Goal: Task Accomplishment & Management: Complete application form

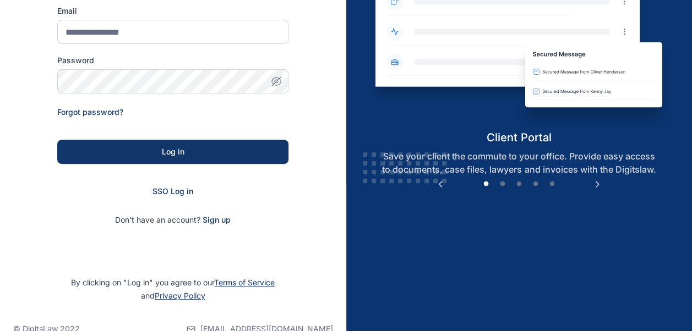
scroll to position [171, 0]
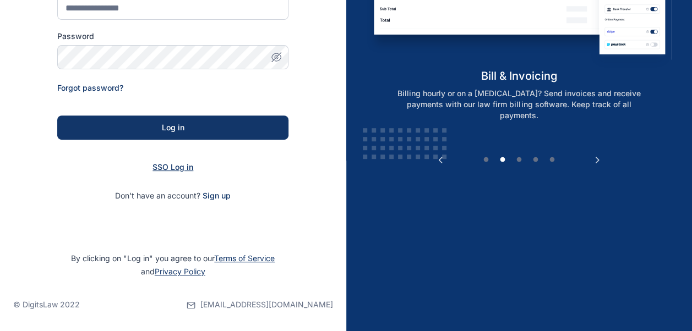
click at [164, 170] on span "SSO Log in" at bounding box center [173, 166] width 41 height 9
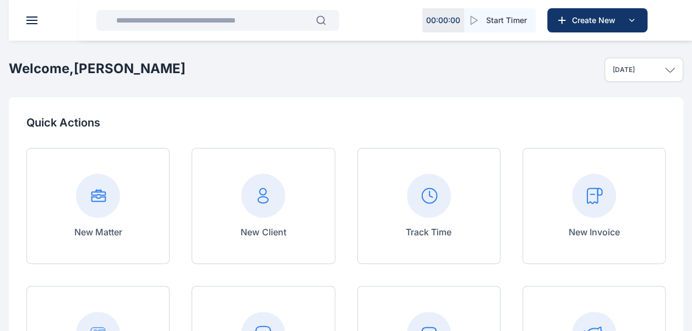
click at [567, 192] on div "New Invoice" at bounding box center [593, 206] width 143 height 116
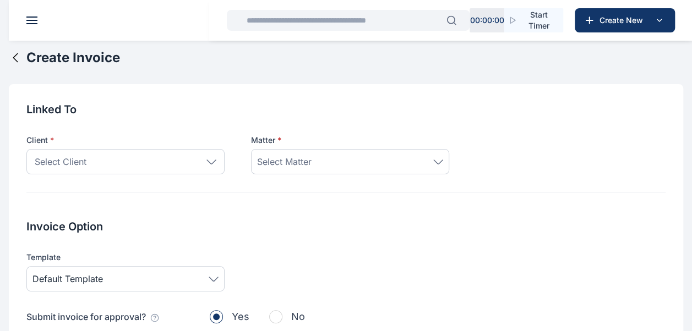
click at [209, 163] on icon at bounding box center [211, 162] width 10 height 5
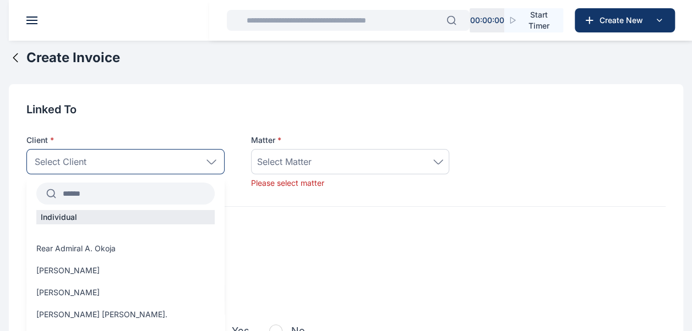
click at [127, 195] on input "text" at bounding box center [135, 194] width 159 height 20
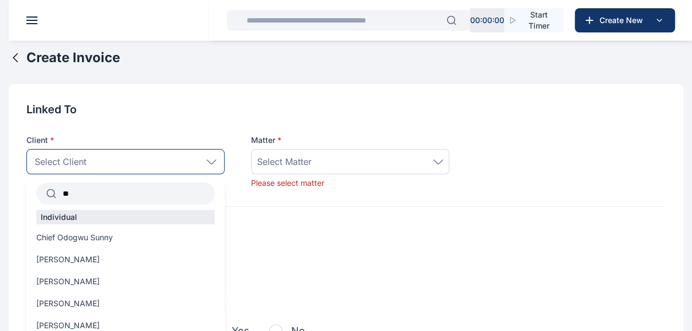
type input "*"
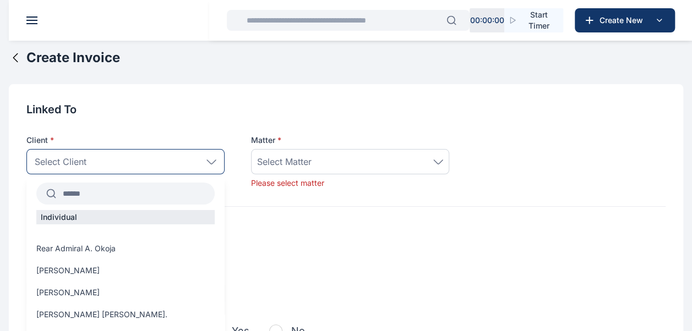
click at [211, 161] on icon at bounding box center [211, 162] width 10 height 5
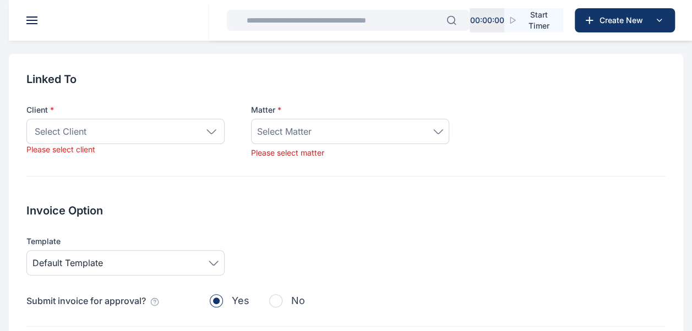
scroll to position [18, 0]
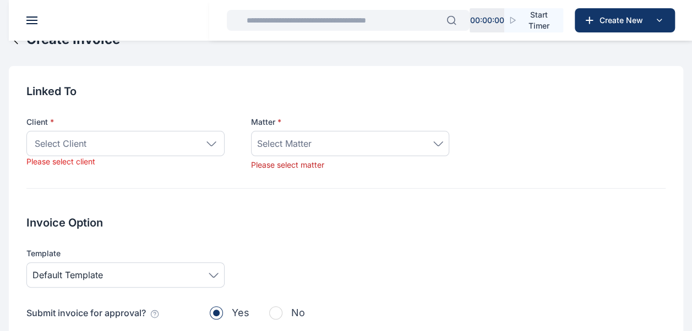
click at [211, 150] on div "Select Client" at bounding box center [125, 143] width 198 height 25
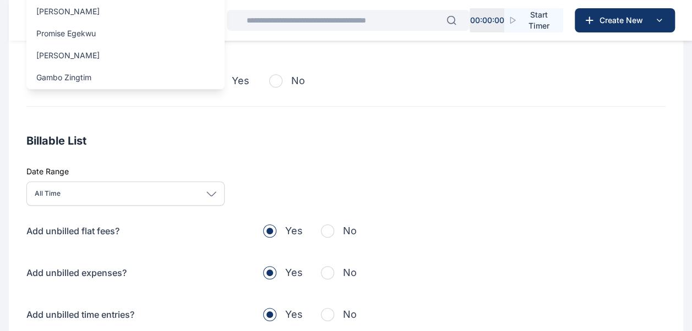
scroll to position [252, 0]
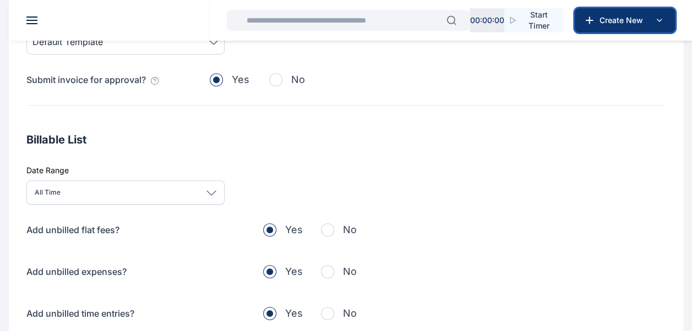
click at [618, 15] on span "Create New" at bounding box center [623, 20] width 57 height 11
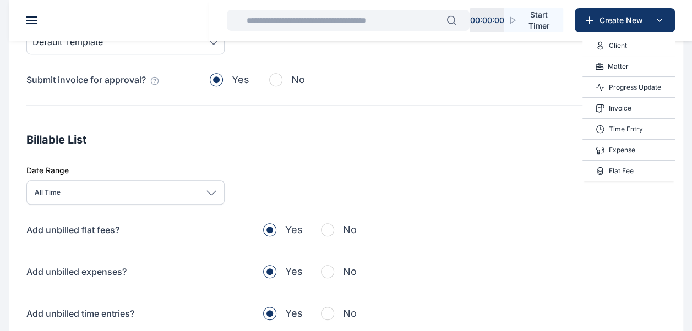
click at [644, 48] on div "Client" at bounding box center [628, 45] width 92 height 21
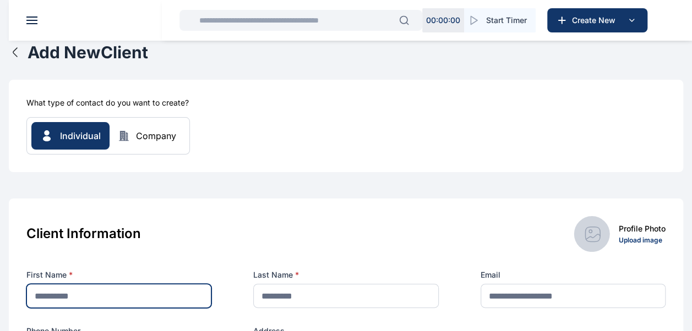
click at [128, 296] on input "text" at bounding box center [118, 296] width 185 height 24
type input "*"
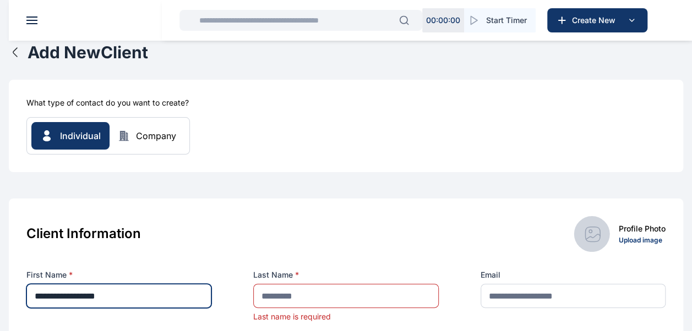
type input "**********"
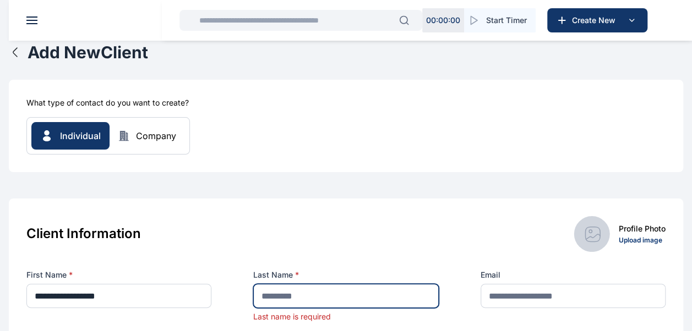
click at [270, 295] on input "text" at bounding box center [345, 296] width 185 height 24
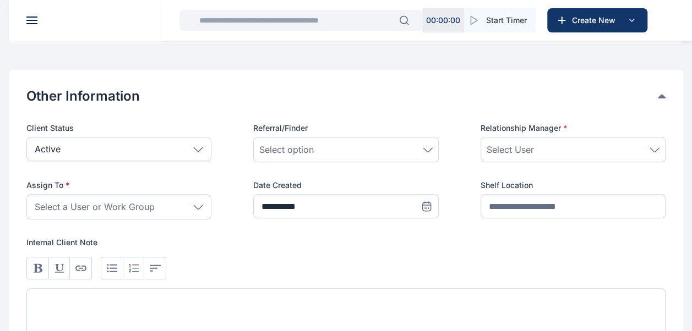
scroll to position [480, 0]
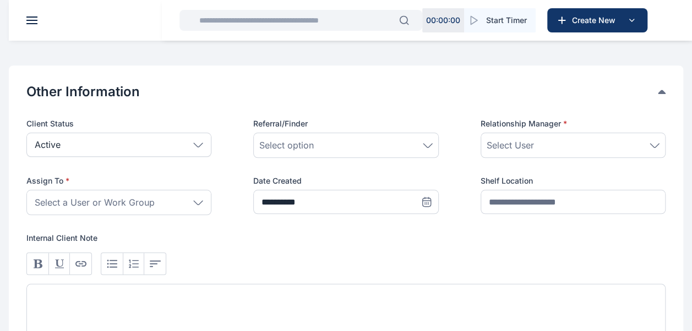
type input "******"
click at [657, 143] on icon at bounding box center [655, 145] width 10 height 5
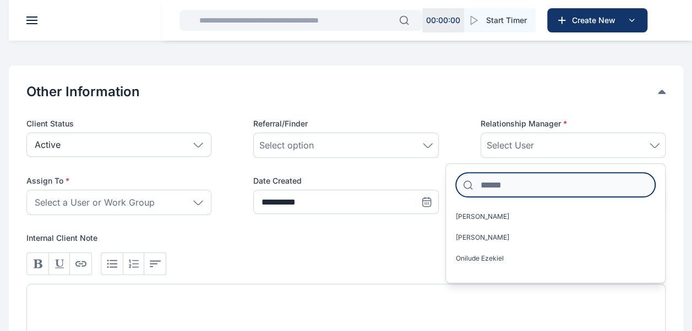
click at [532, 182] on input at bounding box center [555, 185] width 199 height 24
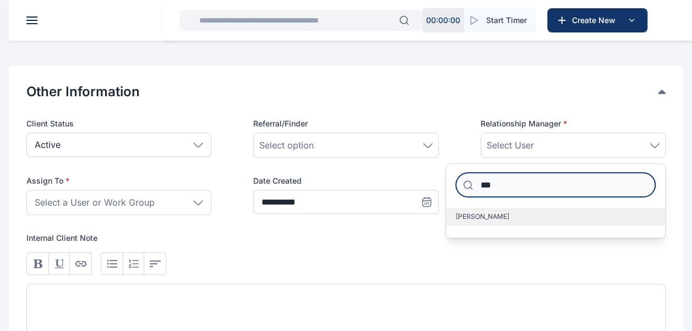
type input "***"
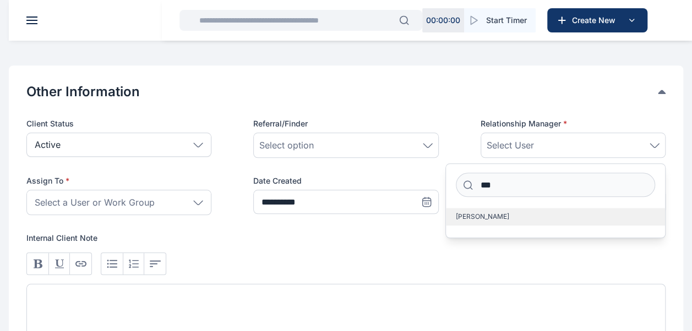
click at [513, 211] on label "[PERSON_NAME]" at bounding box center [555, 217] width 219 height 18
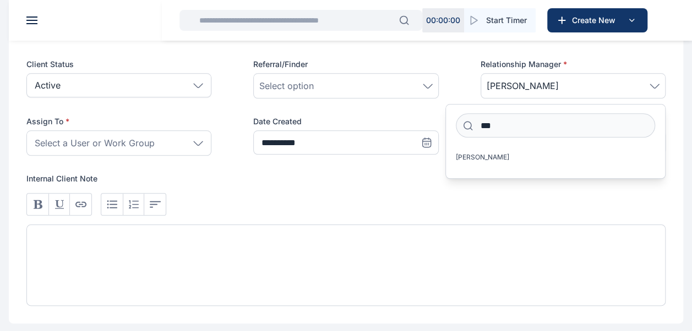
scroll to position [540, 0]
click at [205, 137] on div "Select a User or Work Group" at bounding box center [118, 141] width 185 height 25
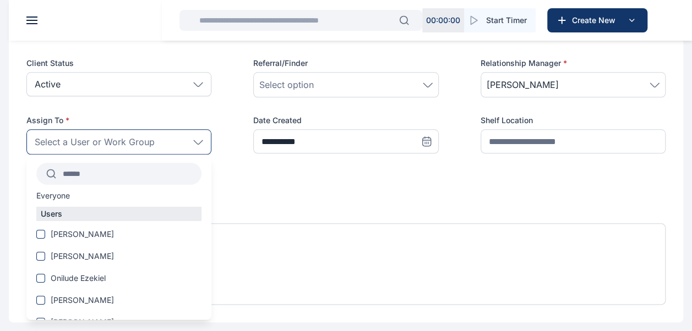
click at [128, 171] on input "text" at bounding box center [128, 174] width 145 height 20
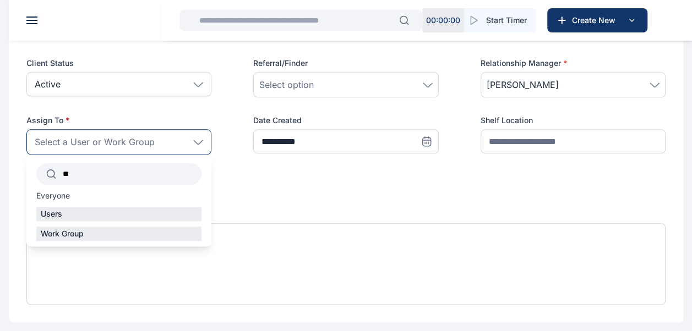
type input "*"
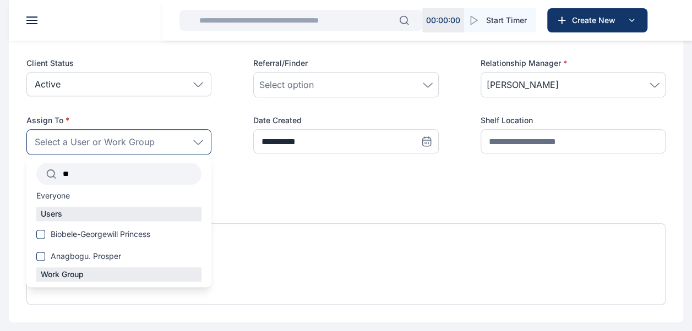
type input "*"
click at [81, 236] on span "[PERSON_NAME]" at bounding box center [82, 234] width 63 height 11
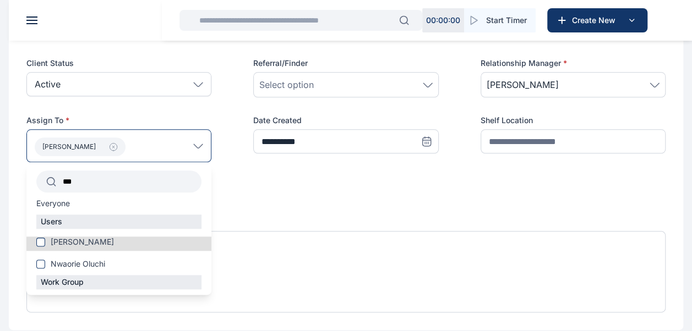
click at [115, 183] on input "***" at bounding box center [128, 182] width 145 height 20
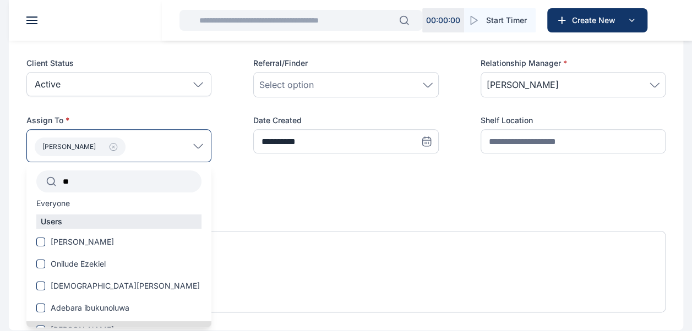
type input "*"
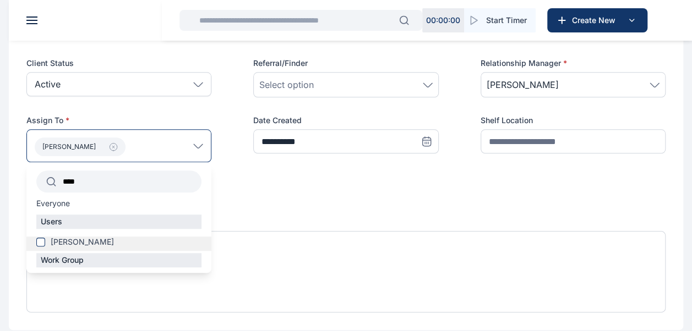
click at [71, 239] on span "[PERSON_NAME]" at bounding box center [82, 242] width 63 height 11
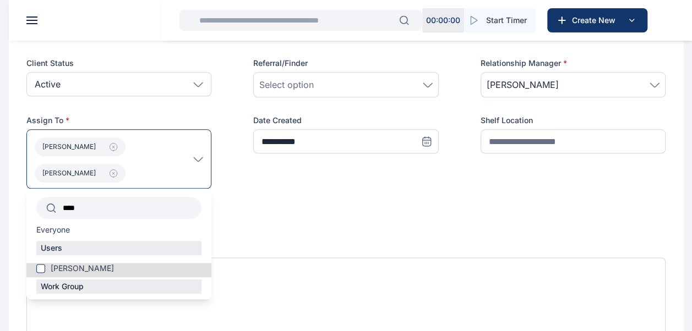
click at [91, 210] on input "****" at bounding box center [128, 208] width 145 height 20
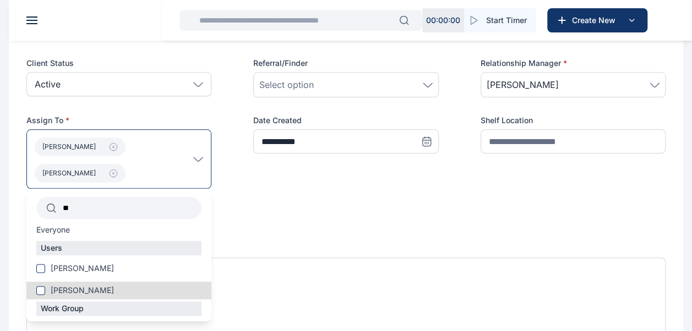
type input "*"
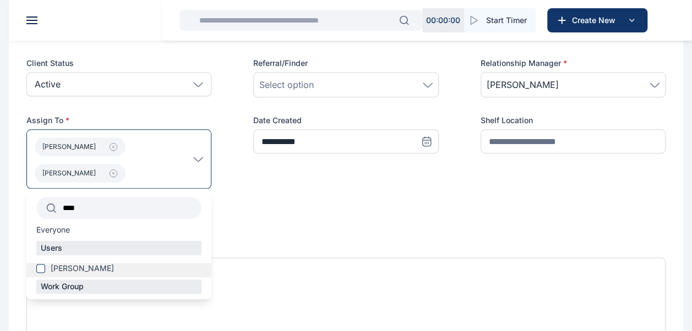
type input "****"
click at [59, 272] on span "[PERSON_NAME]" at bounding box center [82, 268] width 63 height 11
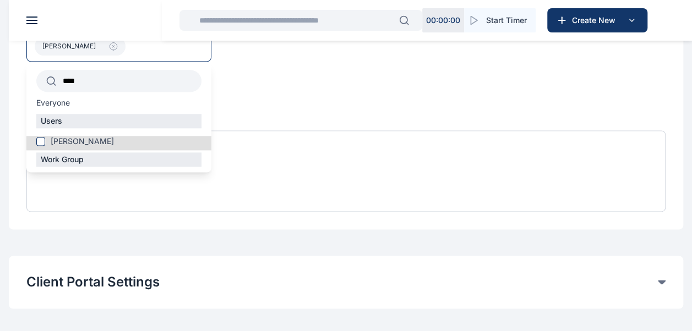
scroll to position [694, 0]
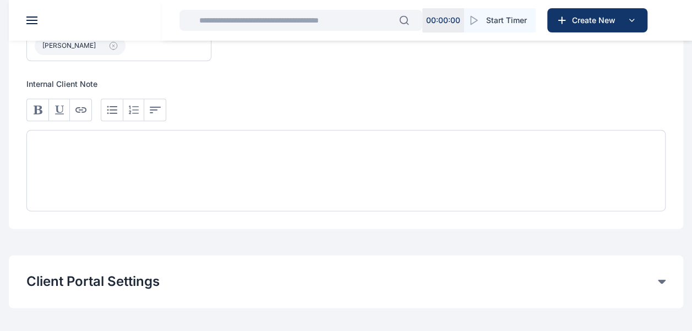
click at [326, 74] on div "**********" at bounding box center [345, 58] width 639 height 308
click at [91, 156] on div at bounding box center [345, 170] width 639 height 81
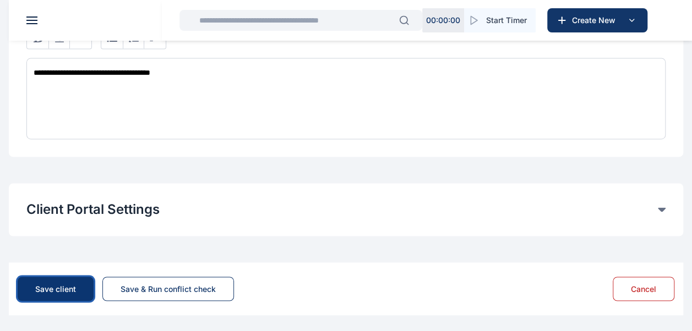
click at [41, 281] on button "Save client" at bounding box center [56, 289] width 76 height 24
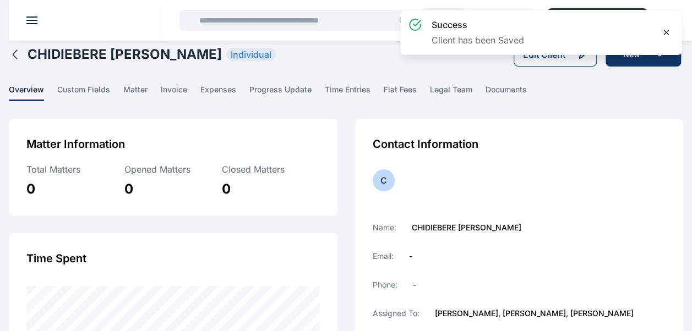
click at [663, 31] on icon at bounding box center [666, 32] width 9 height 9
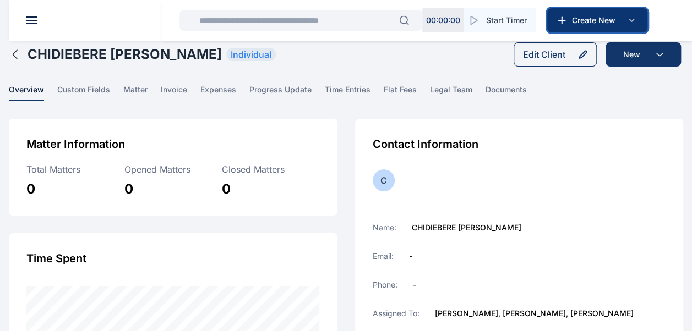
click at [625, 21] on icon at bounding box center [631, 20] width 13 height 13
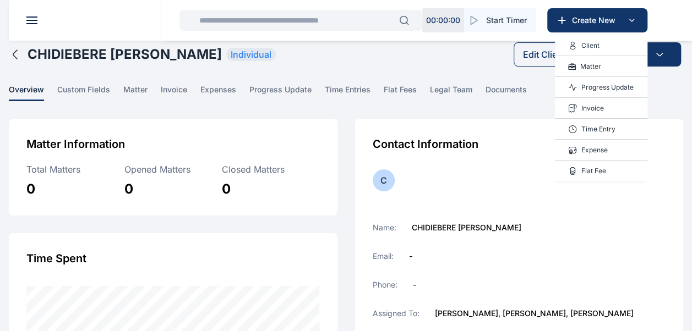
click at [601, 64] on div "Matter" at bounding box center [601, 66] width 92 height 21
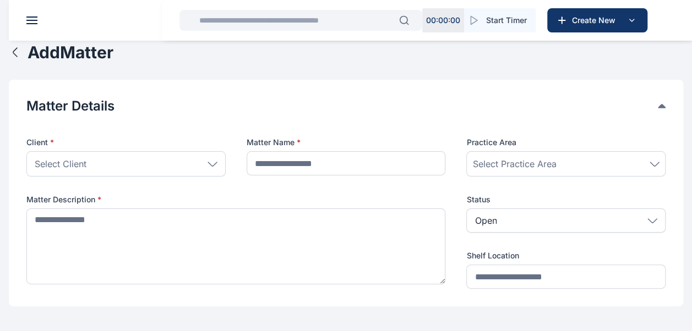
click at [121, 165] on div "Select Client" at bounding box center [125, 163] width 199 height 25
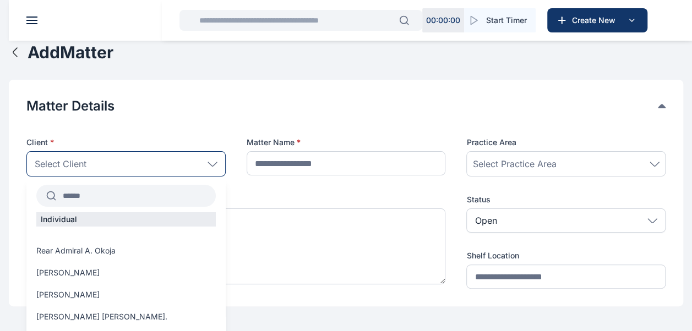
click at [108, 206] on div at bounding box center [125, 196] width 179 height 22
click at [106, 205] on input "text" at bounding box center [136, 196] width 160 height 20
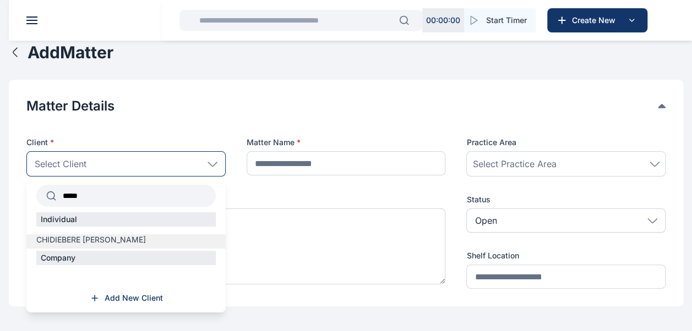
type input "*****"
click at [91, 247] on div "CHIDIEBERE [PERSON_NAME]" at bounding box center [125, 242] width 199 height 14
click at [86, 242] on span "CHIDIEBERE [PERSON_NAME]" at bounding box center [91, 240] width 110 height 11
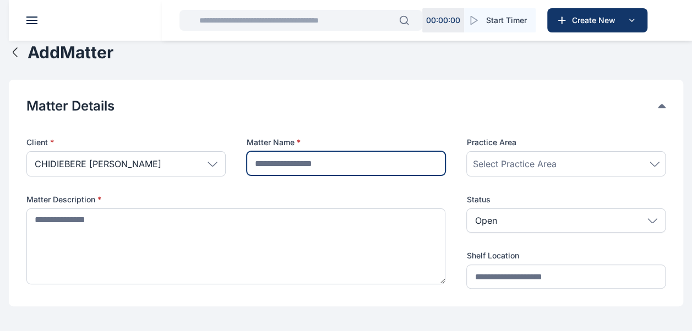
click at [352, 171] on input "text" at bounding box center [346, 163] width 199 height 24
type input "*"
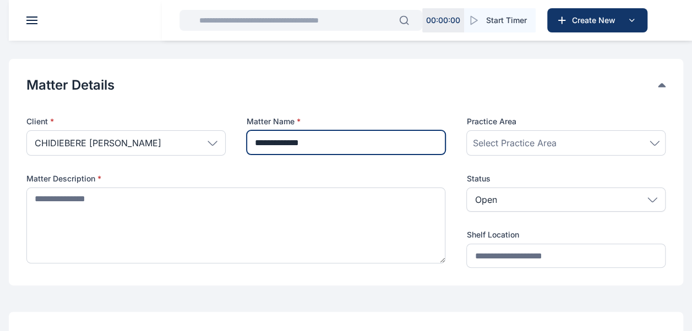
scroll to position [22, 0]
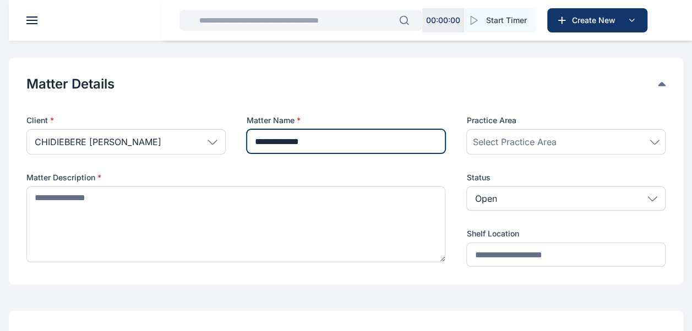
type input "**********"
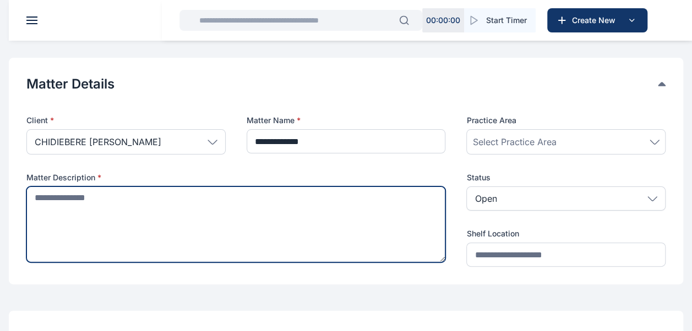
click at [248, 201] on textarea at bounding box center [235, 225] width 419 height 76
type textarea "**********"
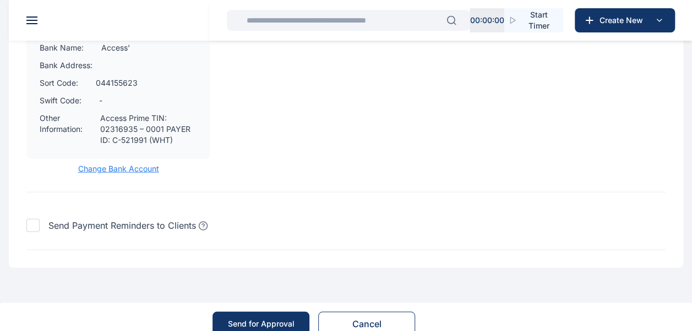
scroll to position [1418, 0]
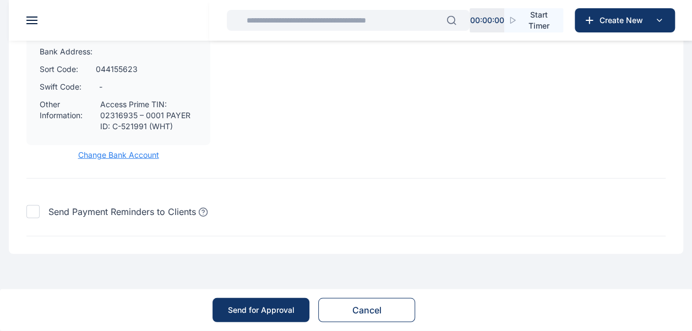
click at [272, 307] on div "Send for Approval" at bounding box center [261, 310] width 67 height 11
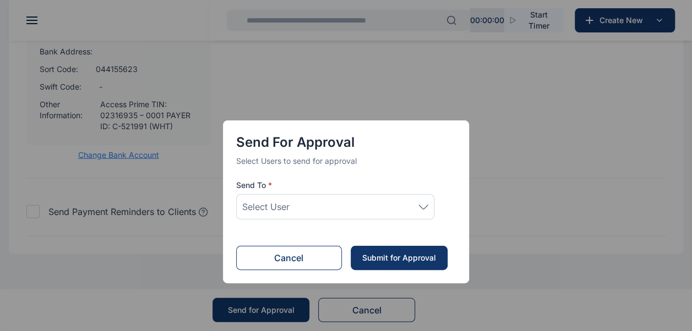
click at [426, 209] on div "Select User" at bounding box center [335, 206] width 186 height 13
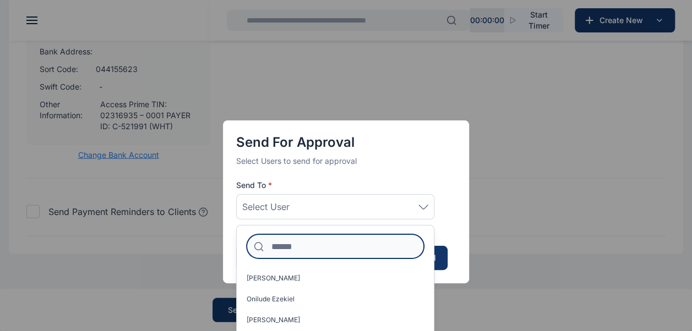
click at [344, 247] on input at bounding box center [335, 247] width 177 height 24
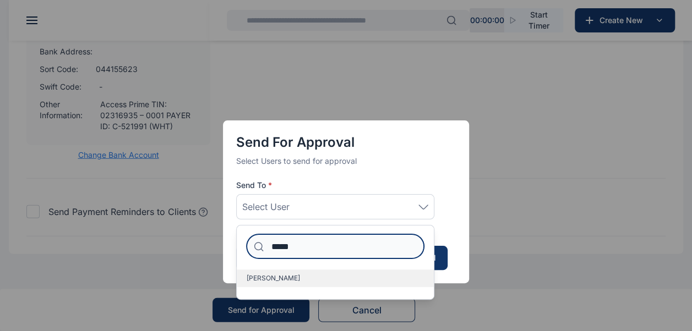
type input "*****"
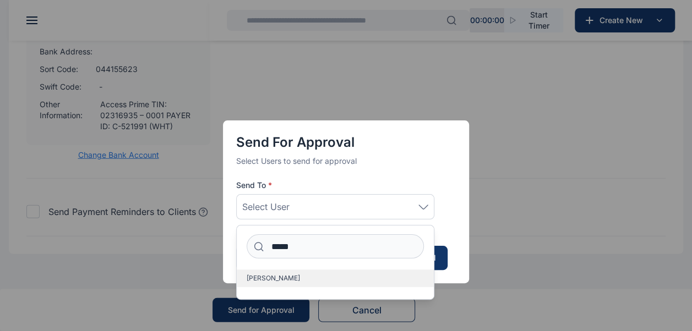
click at [293, 274] on span "[PERSON_NAME]" at bounding box center [273, 278] width 53 height 9
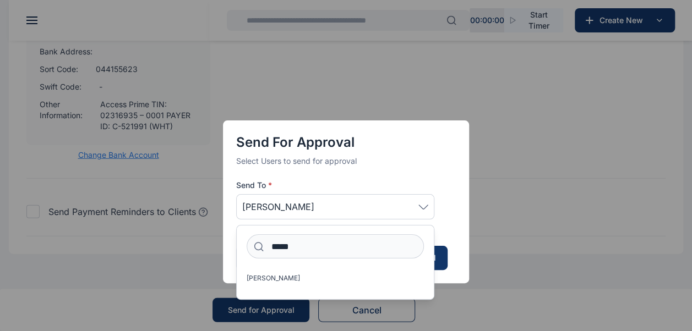
click at [281, 312] on div "Send for Approval Select Users to send for approval Send To * Idigbe Elizabeth …" at bounding box center [346, 193] width 246 height 276
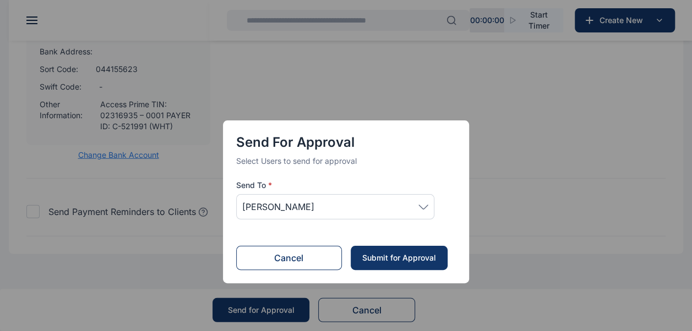
click at [403, 258] on div "Submit for Approval" at bounding box center [398, 258] width 75 height 11
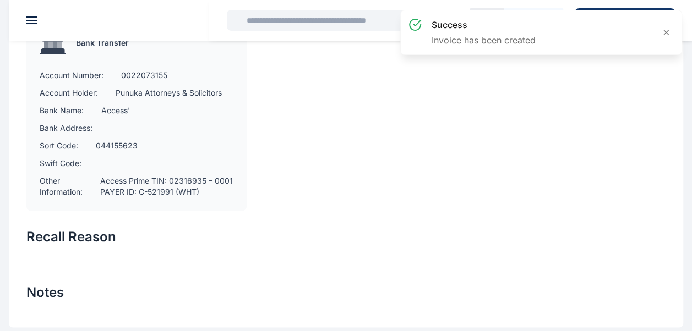
scroll to position [759, 0]
